Goal: Information Seeking & Learning: Learn about a topic

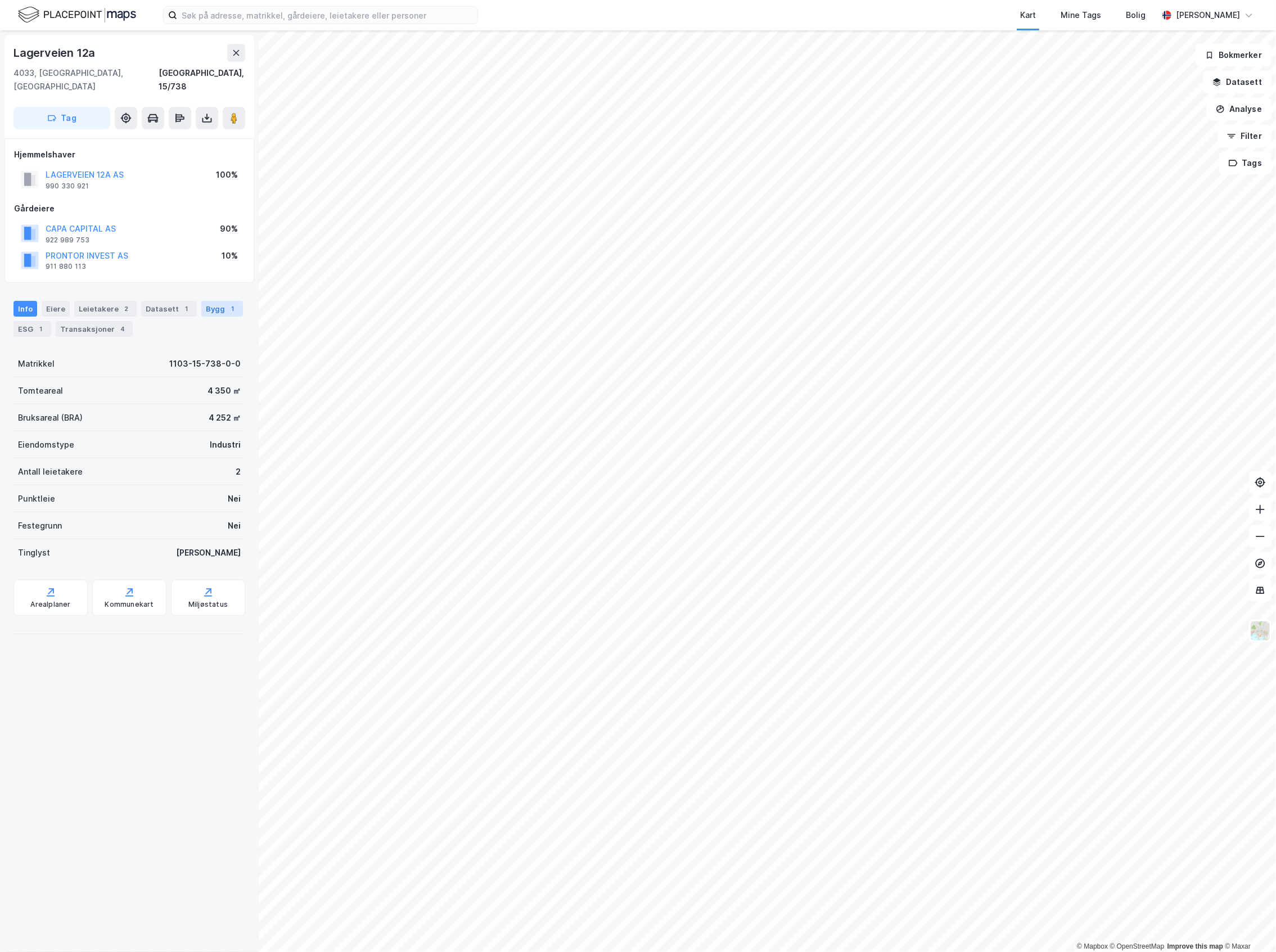
click at [228, 300] on div "Bygg 1" at bounding box center [222, 308] width 42 height 16
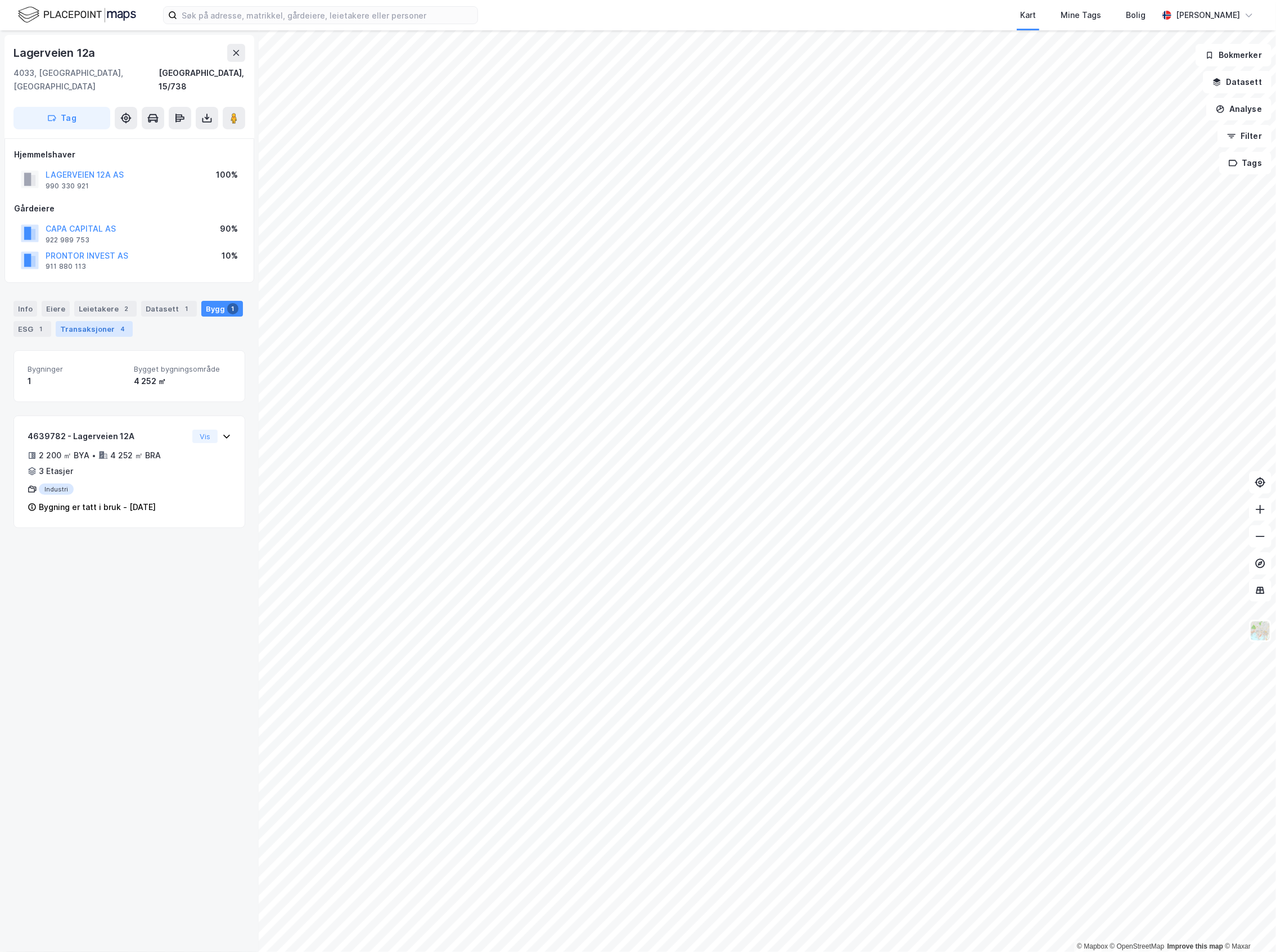
click at [110, 321] on div "Transaksjoner 4" at bounding box center [94, 329] width 77 height 16
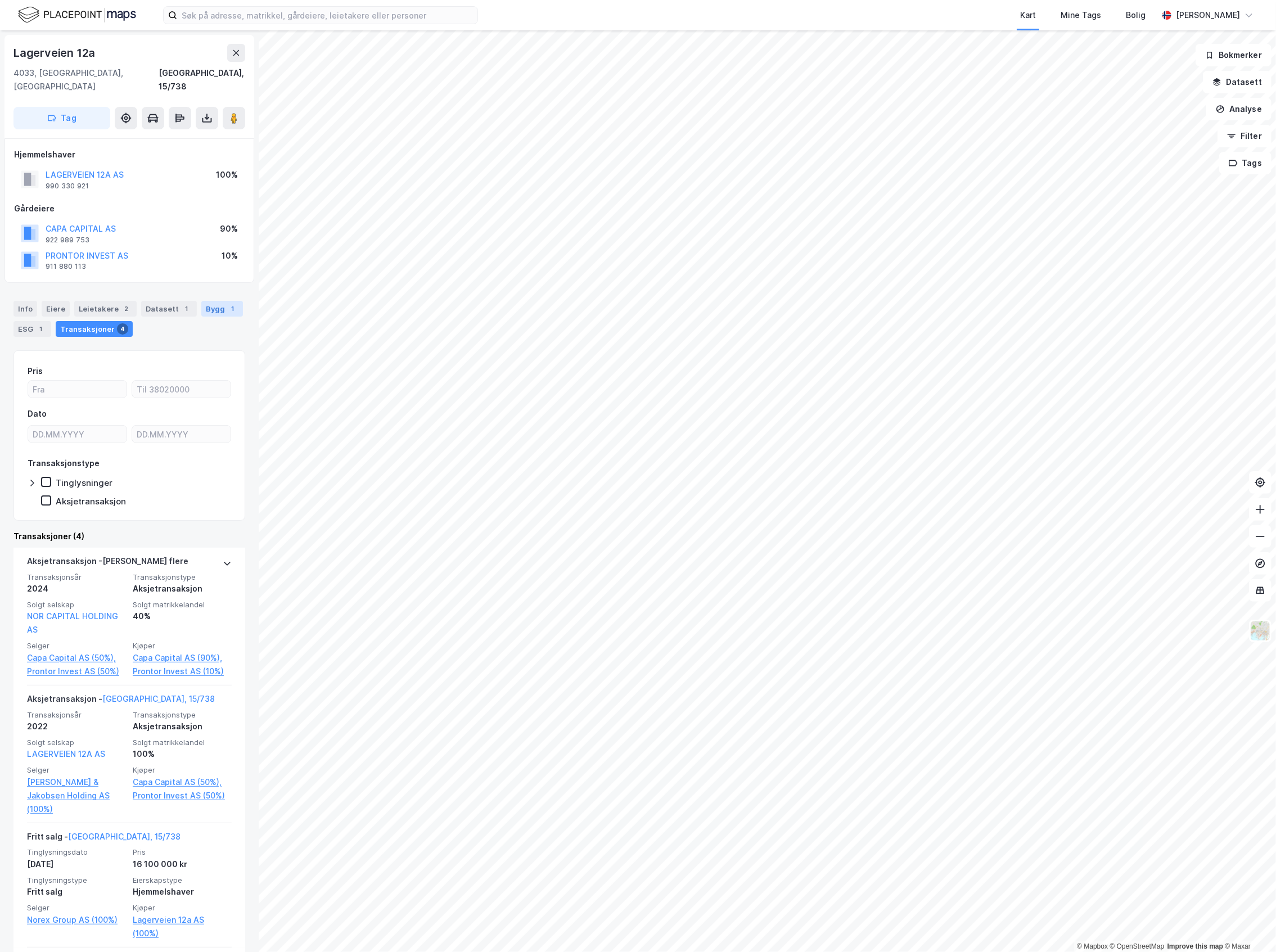
click at [206, 301] on div "Bygg 1" at bounding box center [222, 308] width 42 height 16
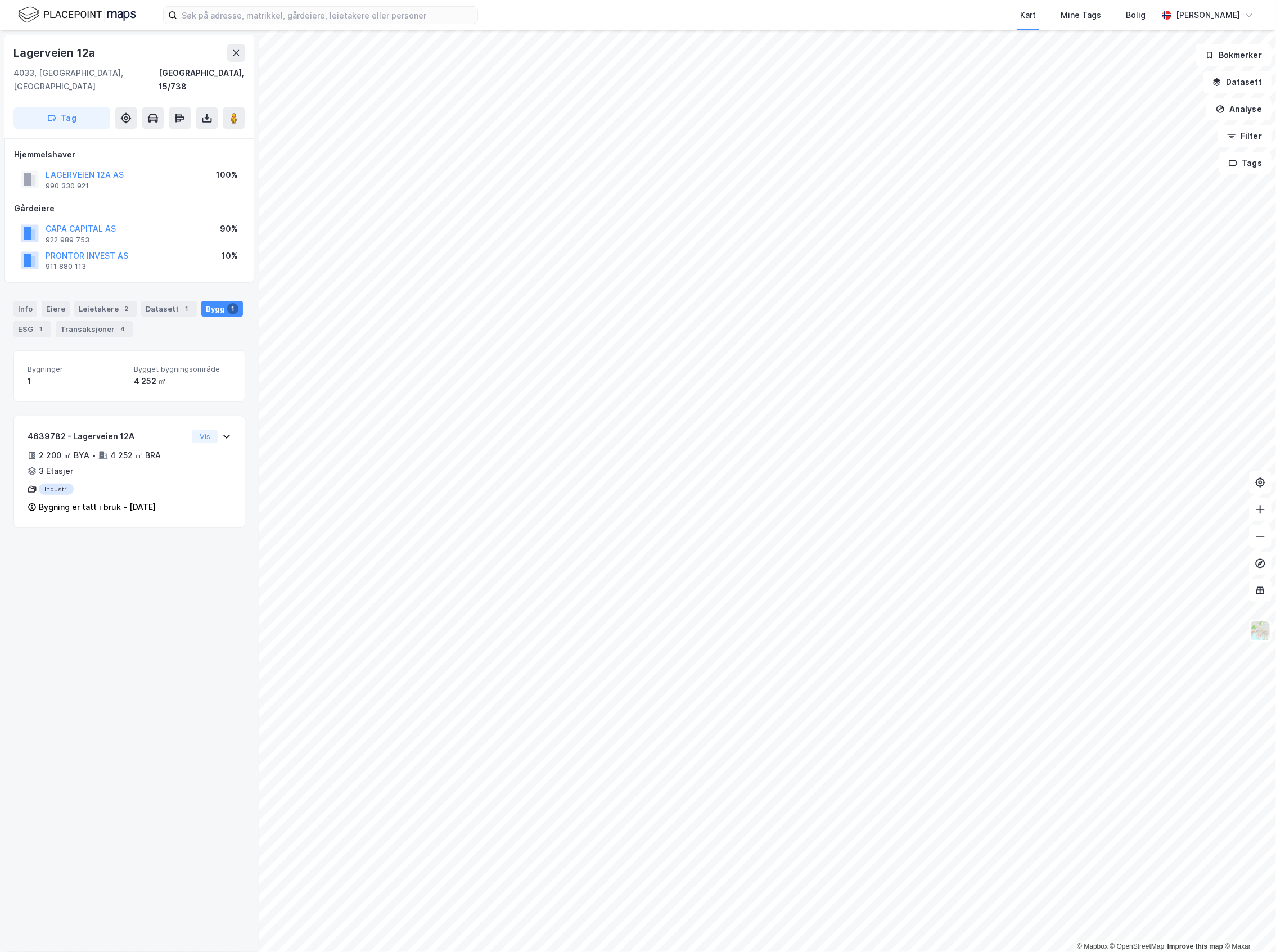
click at [52, 287] on div "Info Eiere Leietakere 2 Datasett 1 Bygg 1 ESG 1 Transaksjoner 4" at bounding box center [129, 314] width 258 height 54
click at [49, 300] on div "Eiere" at bounding box center [56, 308] width 28 height 16
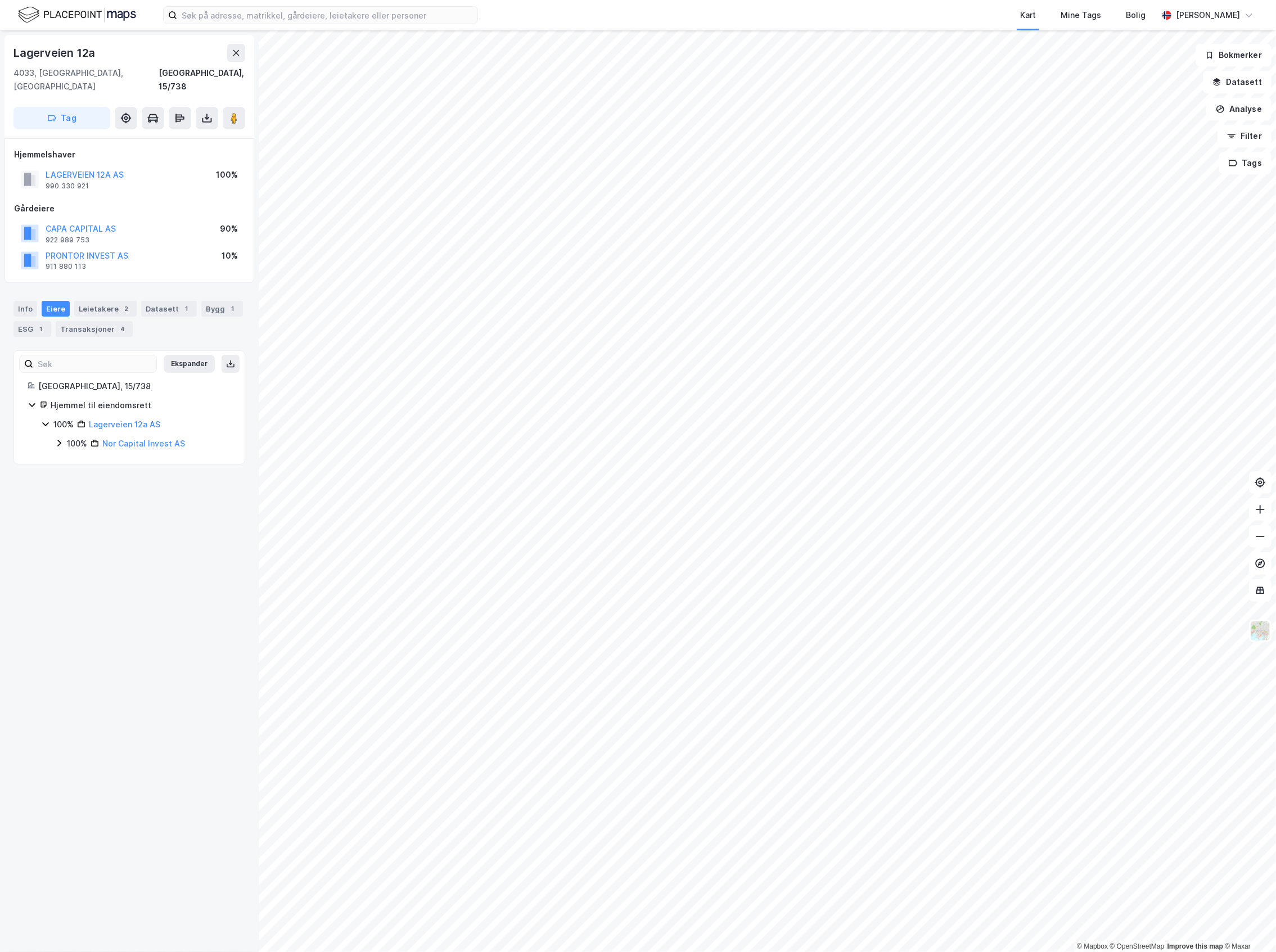
click at [68, 437] on div "100%" at bounding box center [77, 443] width 20 height 13
click at [74, 459] on div "Ekspander [GEOGRAPHIC_DATA], 15/738 Hjemmel til eiendomsrett 100% Lagerveien 12…" at bounding box center [129, 417] width 232 height 133
click at [71, 458] on icon at bounding box center [72, 462] width 9 height 9
click at [95, 494] on div "10%" at bounding box center [102, 501] width 15 height 13
click at [91, 475] on div "90% Capa Capital AS" at bounding box center [157, 481] width 150 height 13
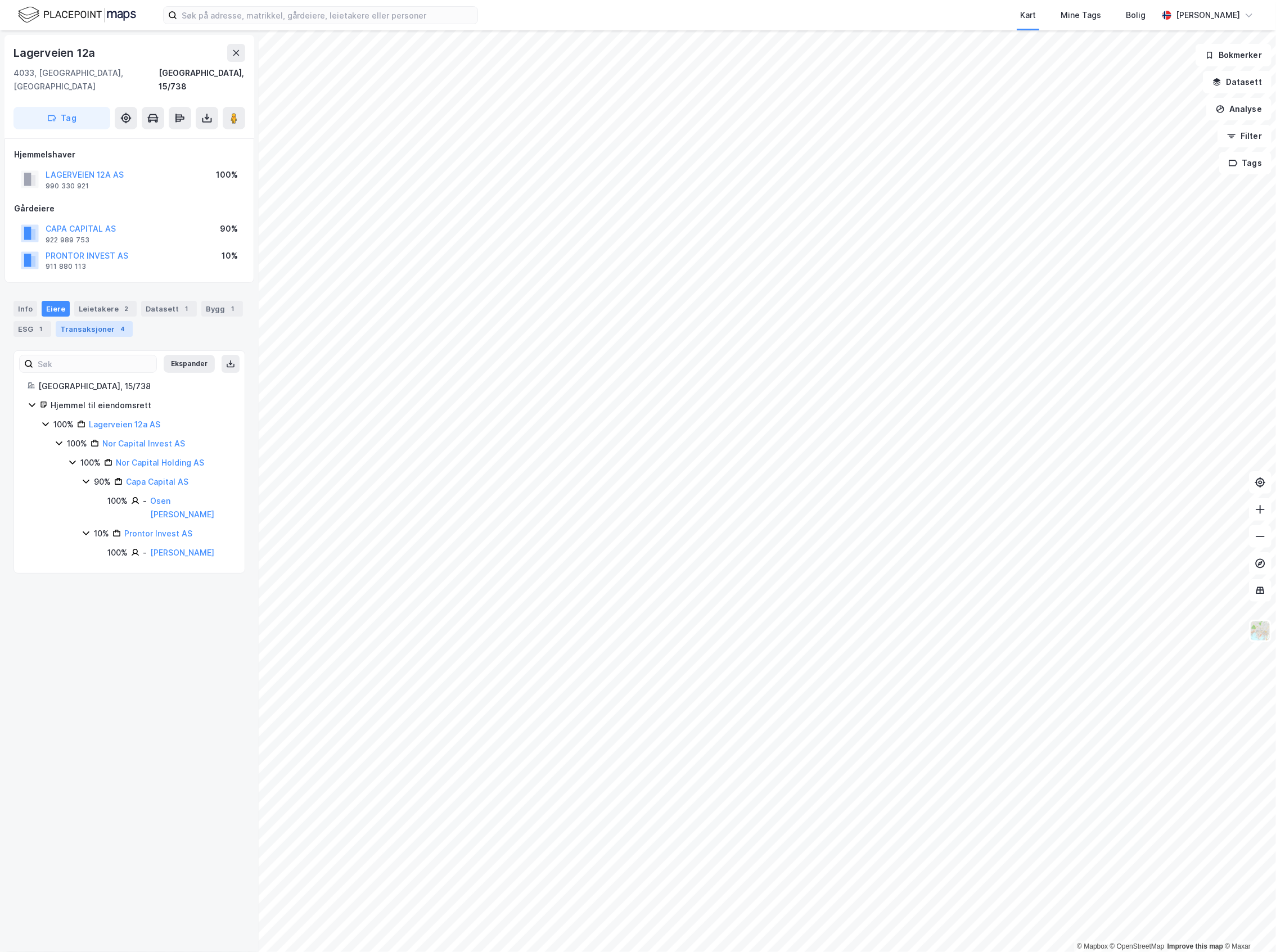
click at [82, 321] on div "Transaksjoner 4" at bounding box center [94, 329] width 77 height 16
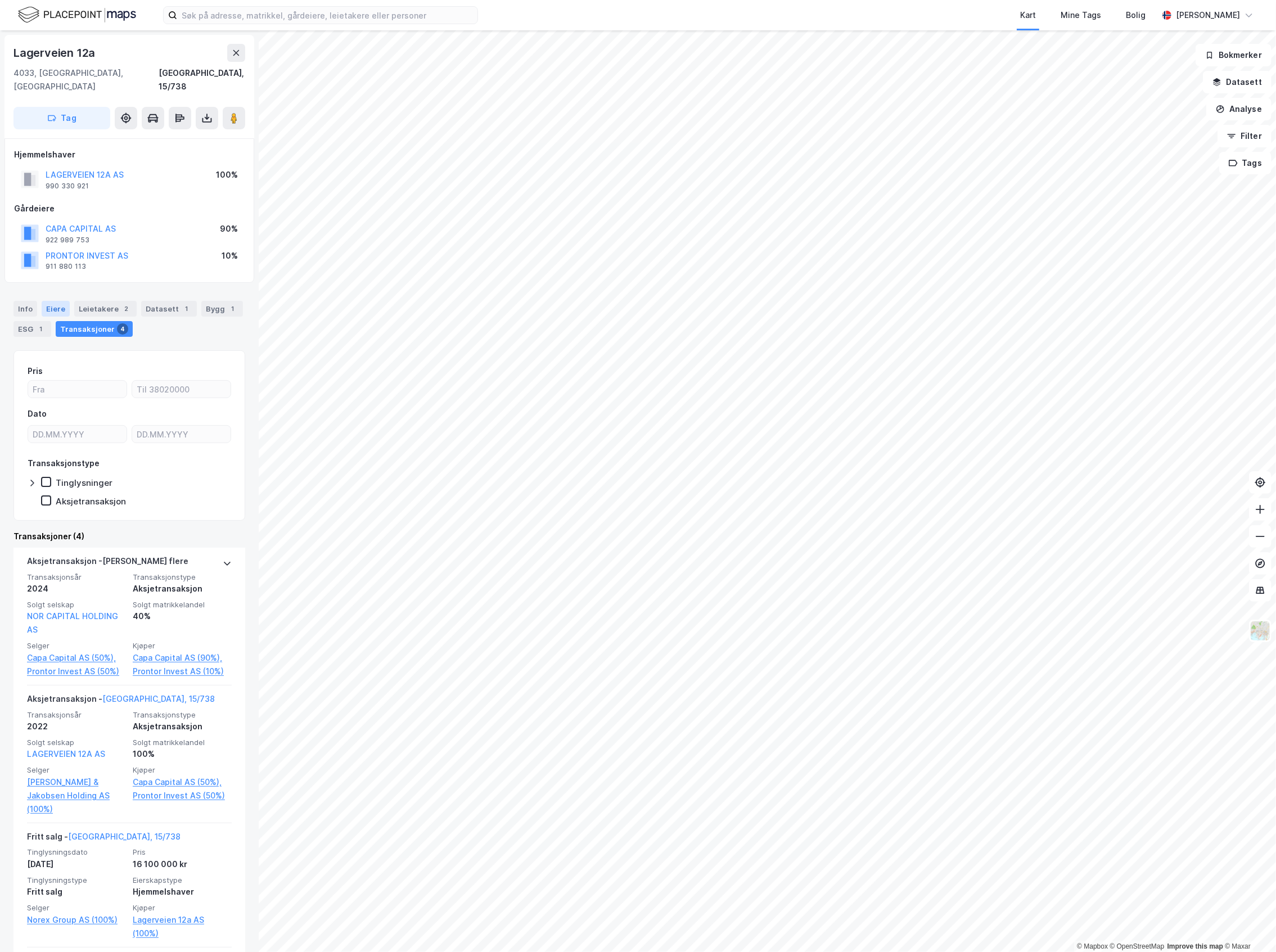
click at [49, 300] on div "Eiere" at bounding box center [56, 308] width 28 height 16
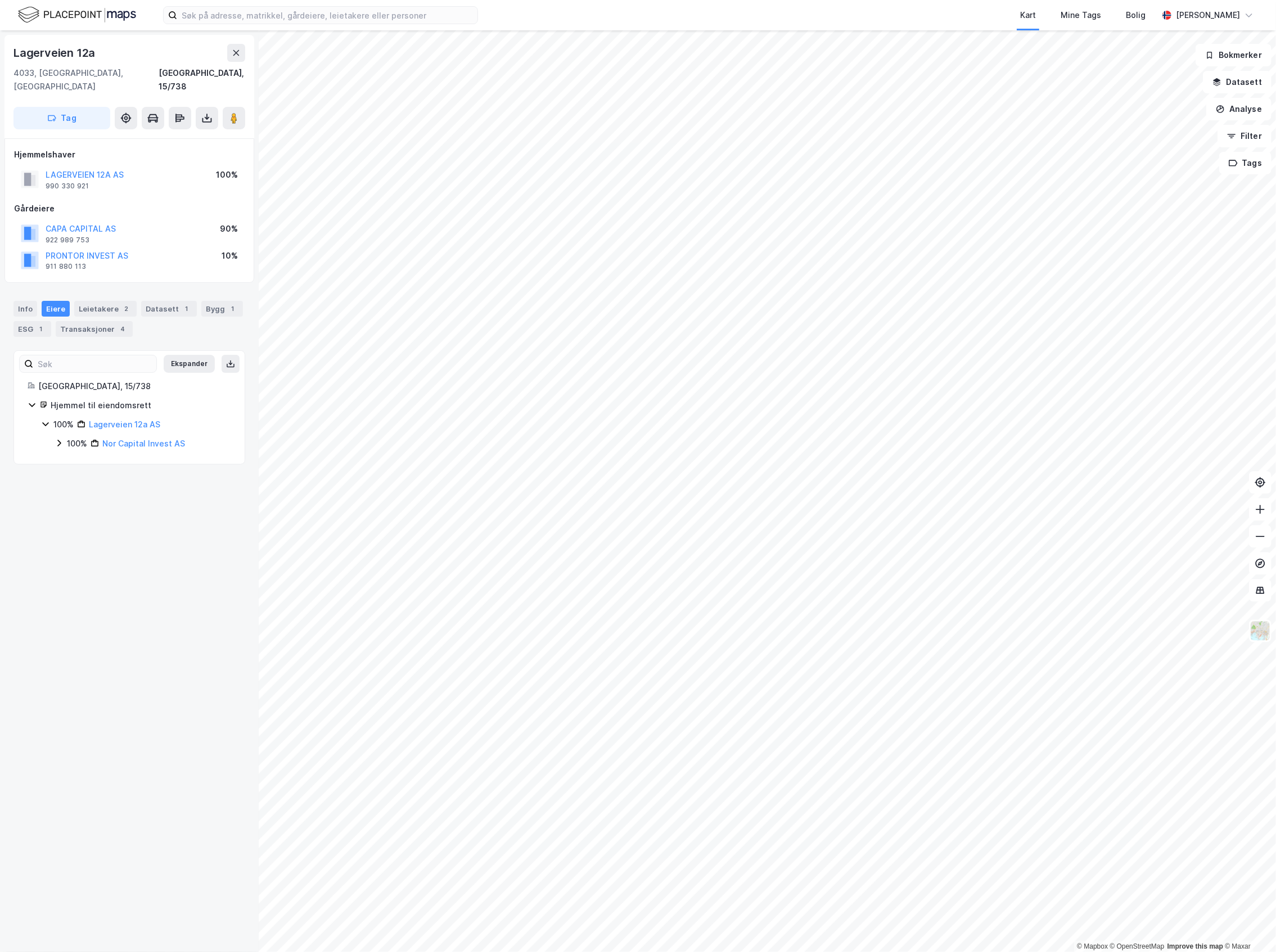
click at [54, 432] on div "100% Lagerveien 12a AS 100% Nor Capital Invest AS" at bounding box center [136, 433] width 190 height 33
click at [59, 439] on icon at bounding box center [59, 443] width 9 height 9
click at [79, 456] on div "100% Nor Capital Holding AS" at bounding box center [149, 462] width 163 height 13
click at [89, 475] on div "90% Capa Capital AS" at bounding box center [157, 481] width 150 height 13
click at [88, 477] on icon at bounding box center [86, 481] width 9 height 9
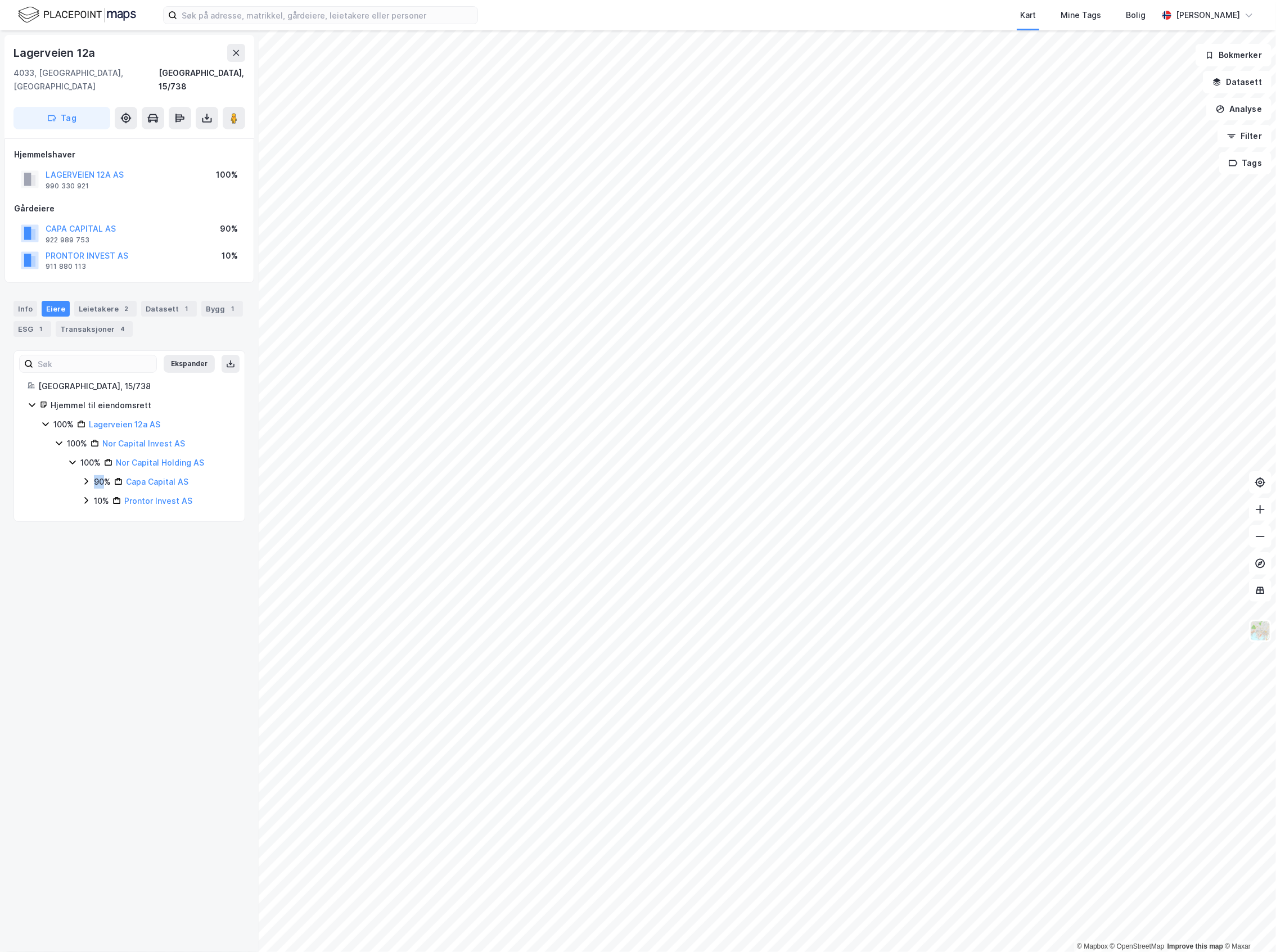
click at [88, 477] on icon at bounding box center [86, 481] width 9 height 9
click at [88, 529] on icon at bounding box center [86, 533] width 9 height 9
click at [28, 300] on div "Info" at bounding box center [25, 308] width 24 height 16
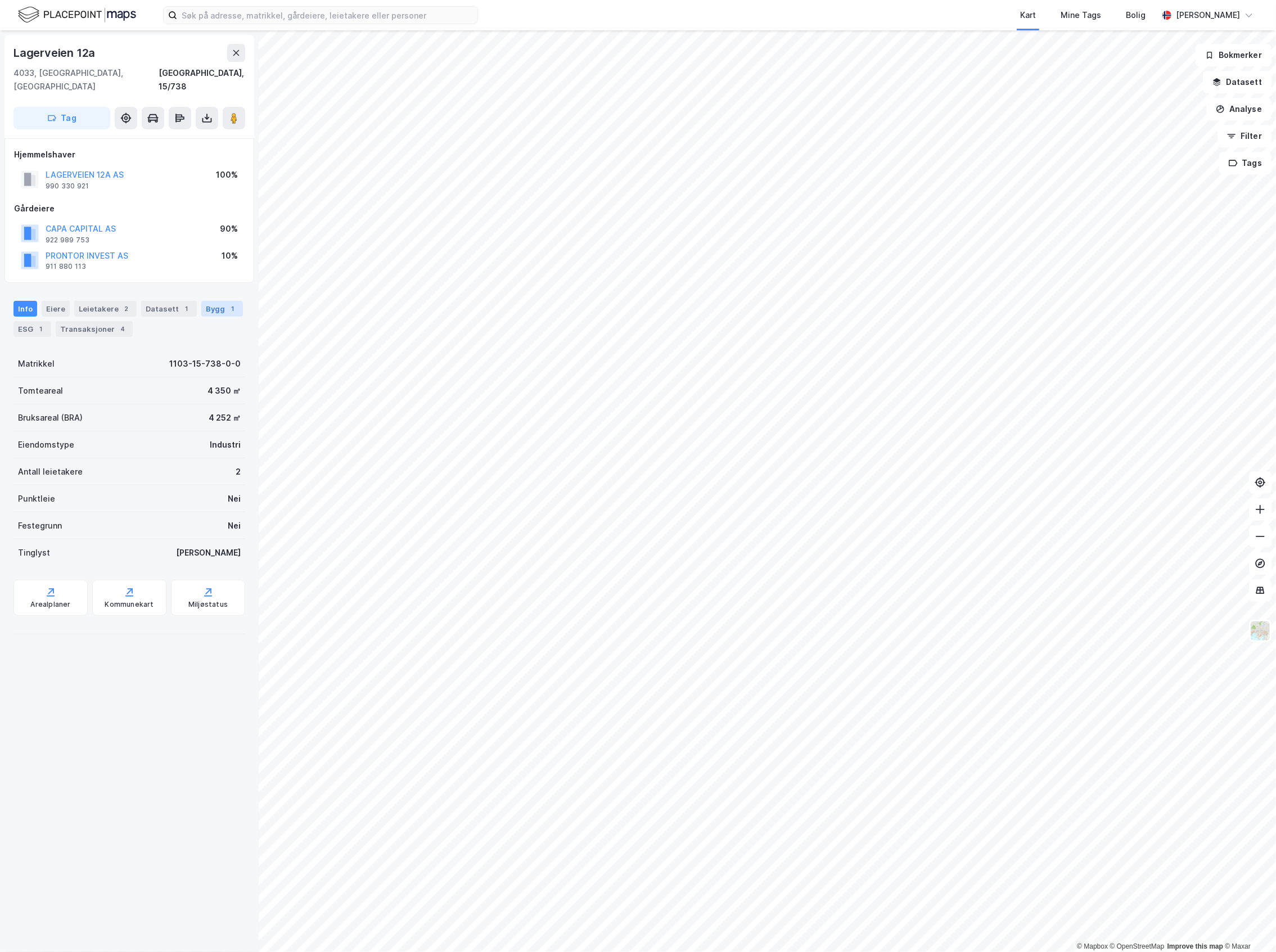
click at [212, 300] on div "Bygg 1" at bounding box center [222, 308] width 42 height 16
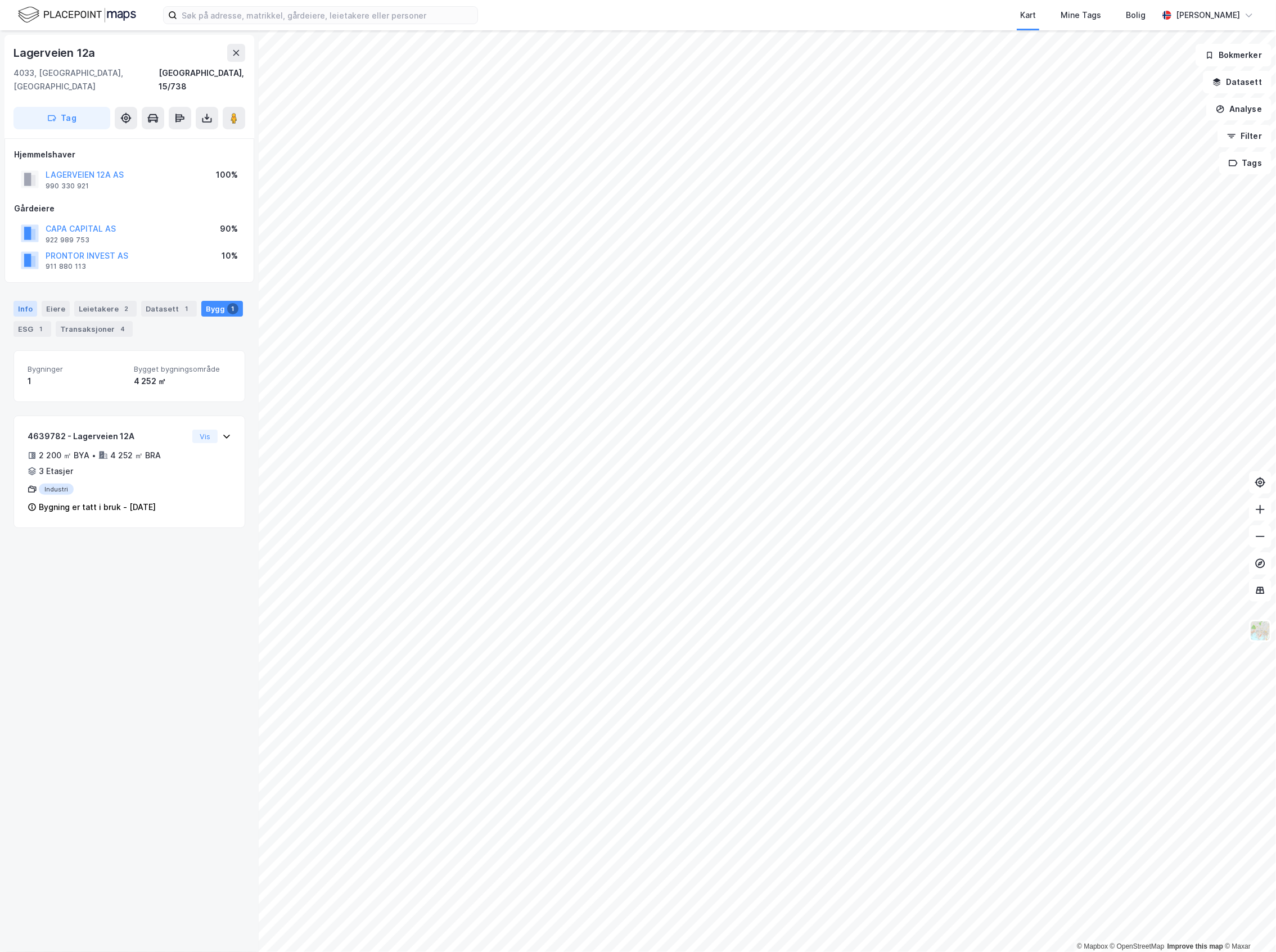
click at [21, 300] on div "Info" at bounding box center [25, 308] width 24 height 16
